Goal: Task Accomplishment & Management: Manage account settings

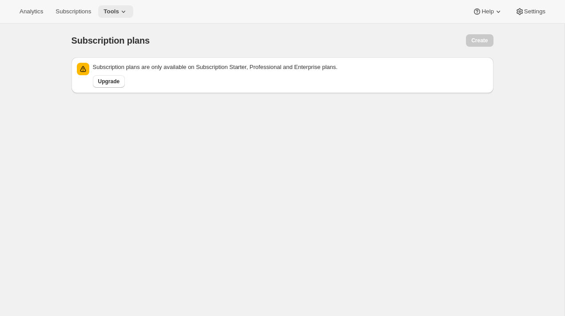
click at [124, 9] on icon at bounding box center [123, 11] width 9 height 9
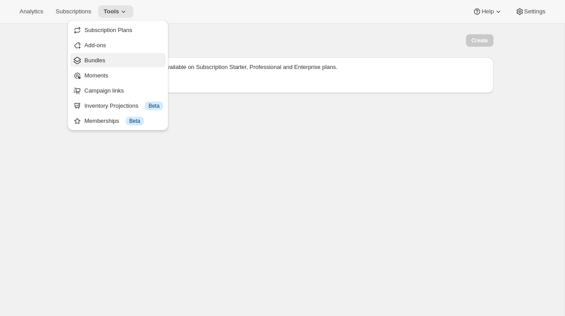
click at [116, 56] on span "Bundles" at bounding box center [123, 60] width 79 height 9
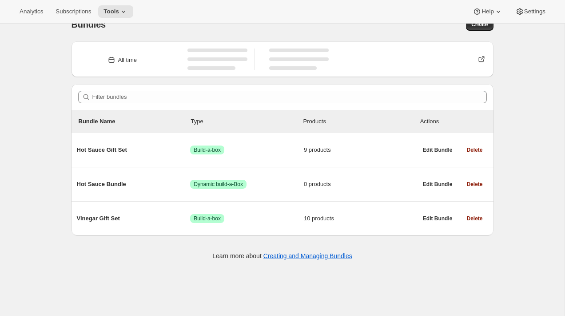
scroll to position [18, 0]
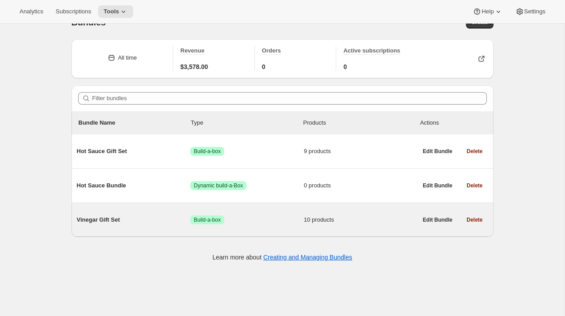
click at [145, 212] on div "Vinegar Gift Set Success Build-a-box 10 products" at bounding box center [247, 219] width 341 height 23
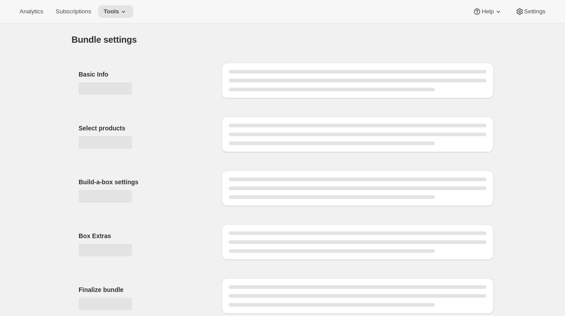
type input "Vinegar Gift Set"
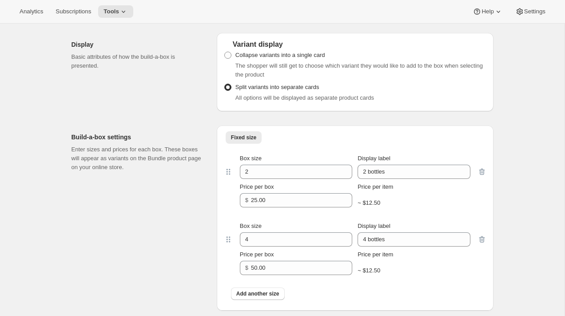
scroll to position [612, 0]
